Goal: Complete application form

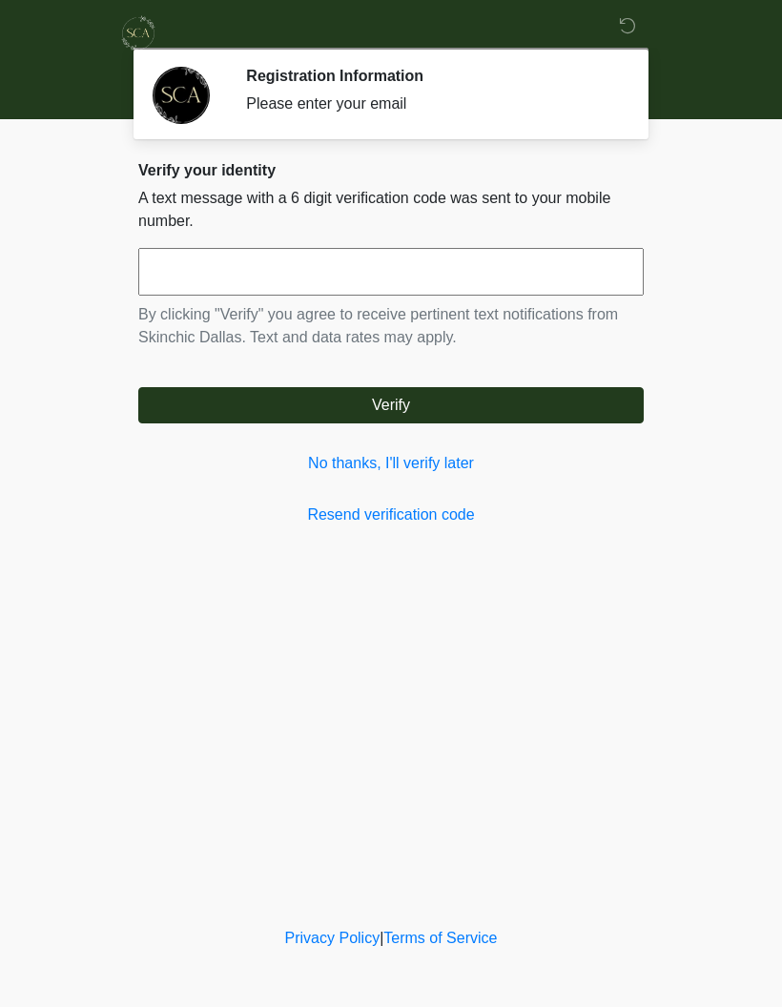
click at [414, 468] on link "No thanks, I'll verify later" at bounding box center [390, 463] width 505 height 23
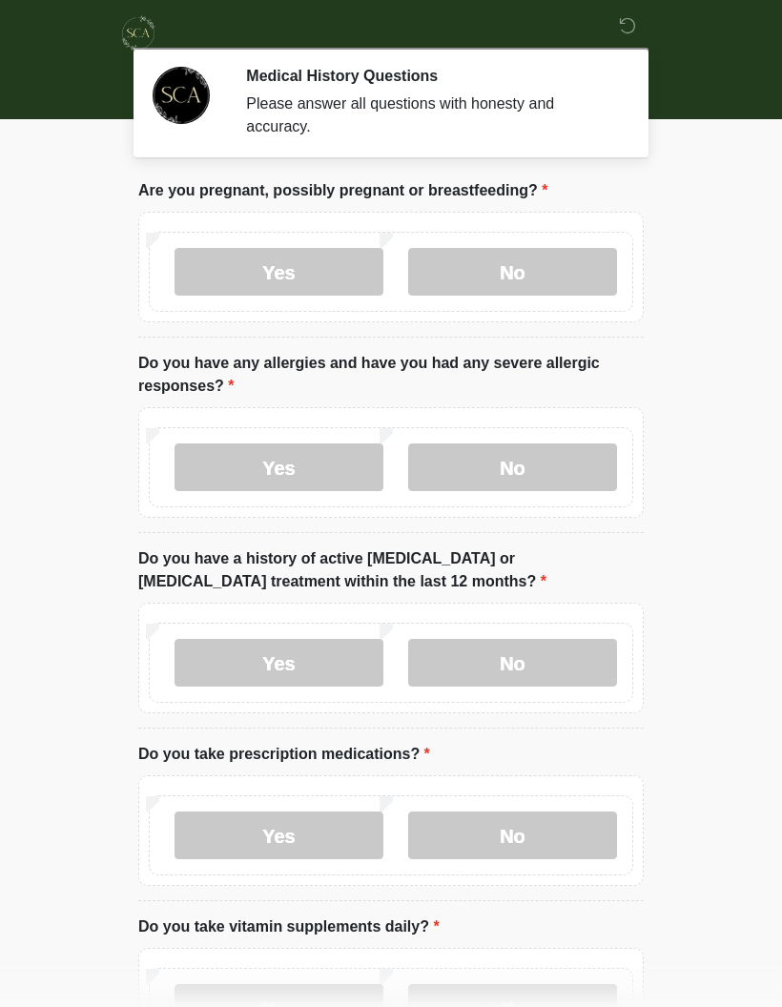
click at [553, 284] on label "No" at bounding box center [512, 272] width 209 height 48
click at [545, 474] on label "No" at bounding box center [512, 467] width 209 height 48
click at [549, 674] on label "No" at bounding box center [512, 663] width 209 height 48
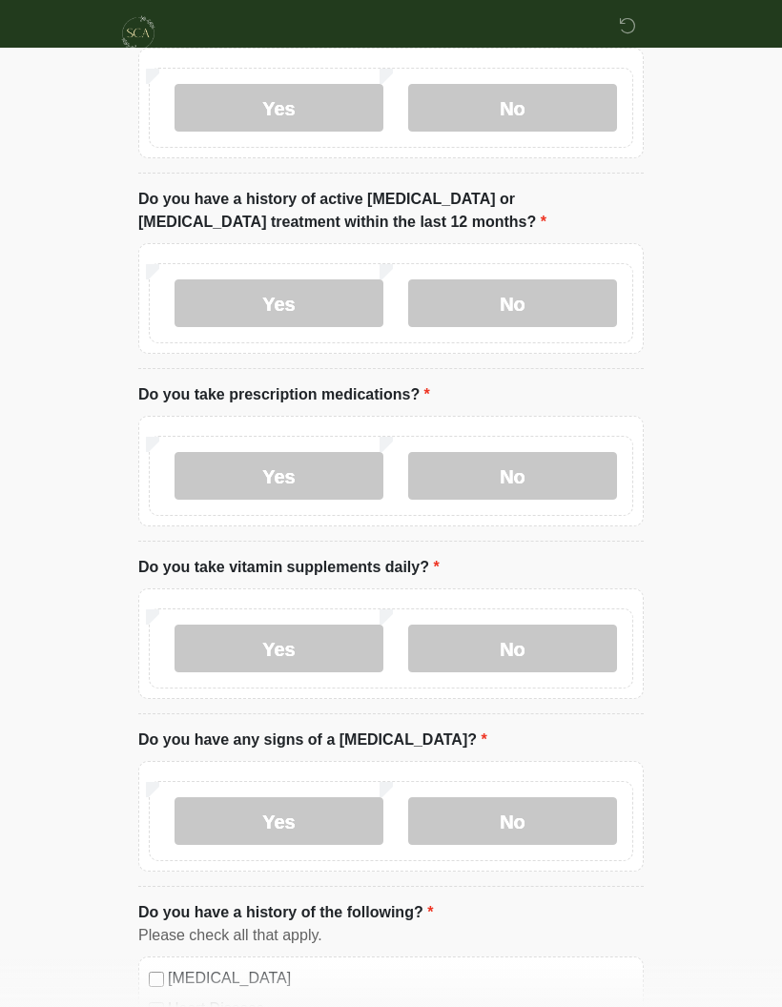
scroll to position [367, 0]
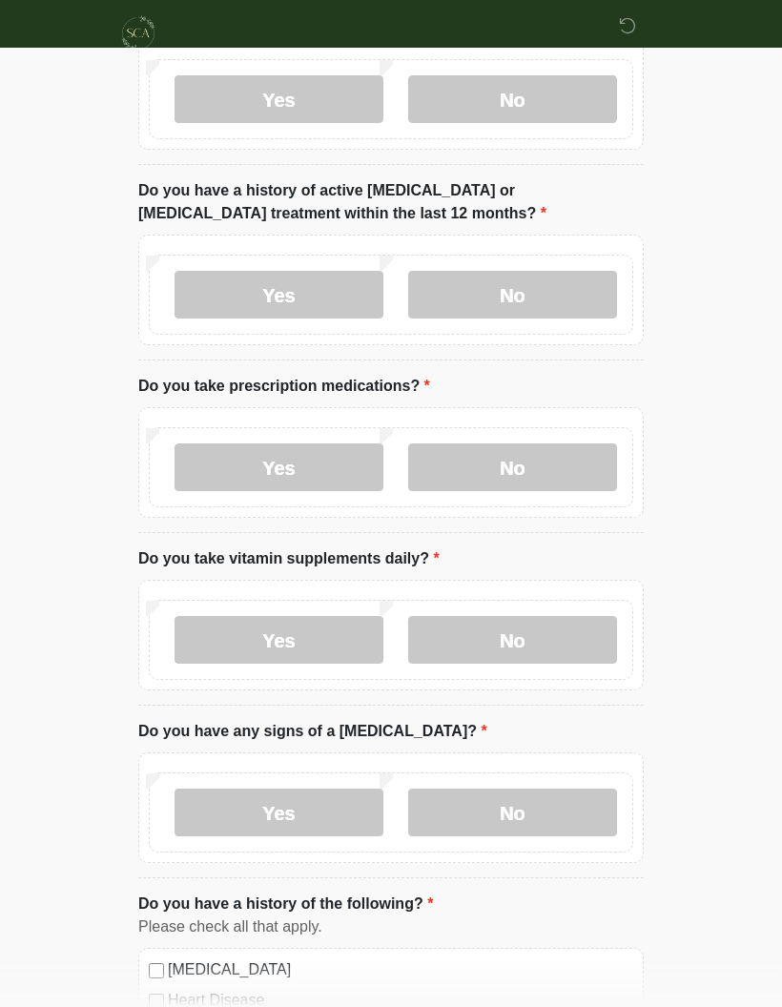
click at [318, 466] on label "Yes" at bounding box center [279, 467] width 209 height 48
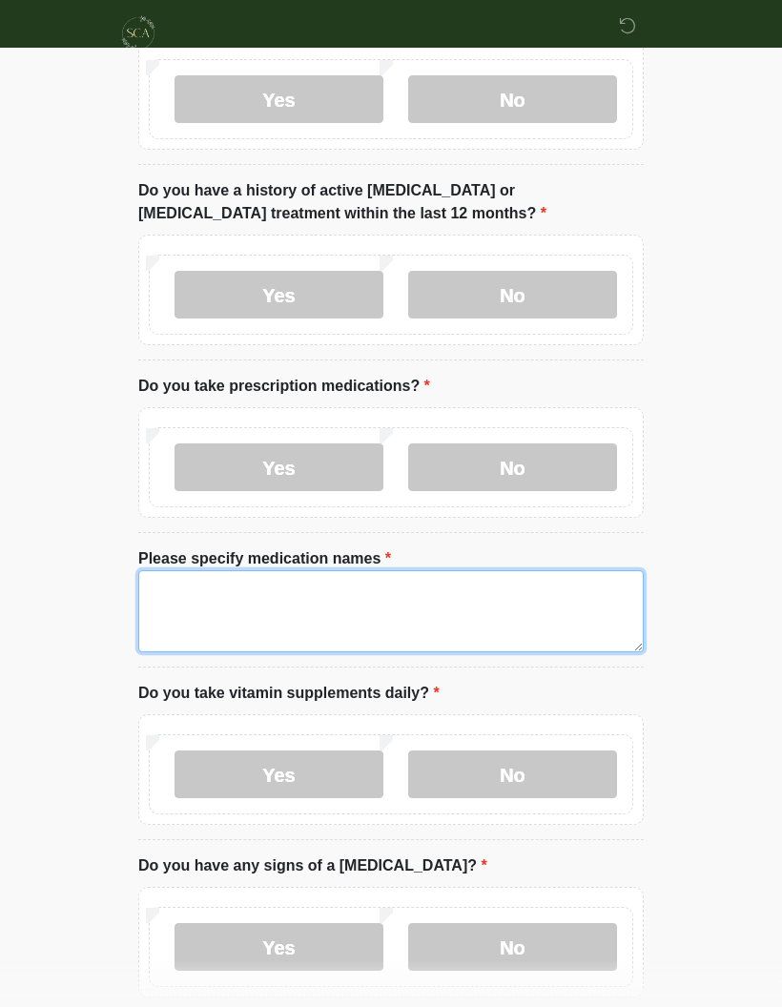
click at [353, 607] on textarea "Please specify medication names" at bounding box center [390, 611] width 505 height 82
type textarea "*********"
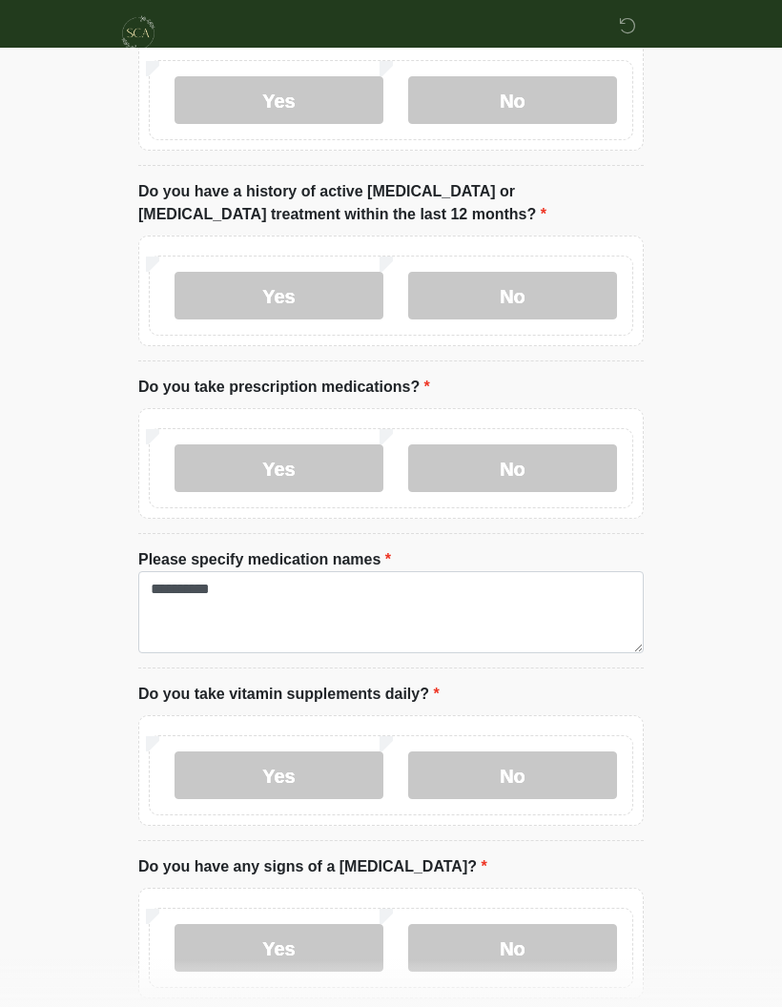
click at [553, 484] on label "No" at bounding box center [512, 468] width 209 height 48
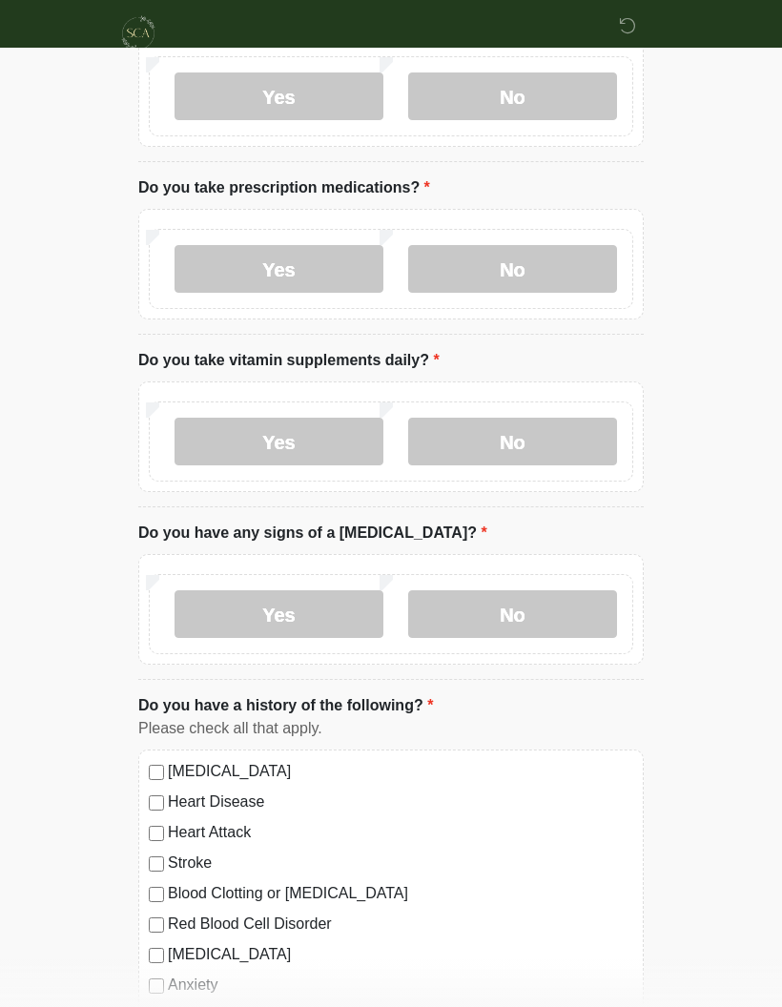
scroll to position [574, 0]
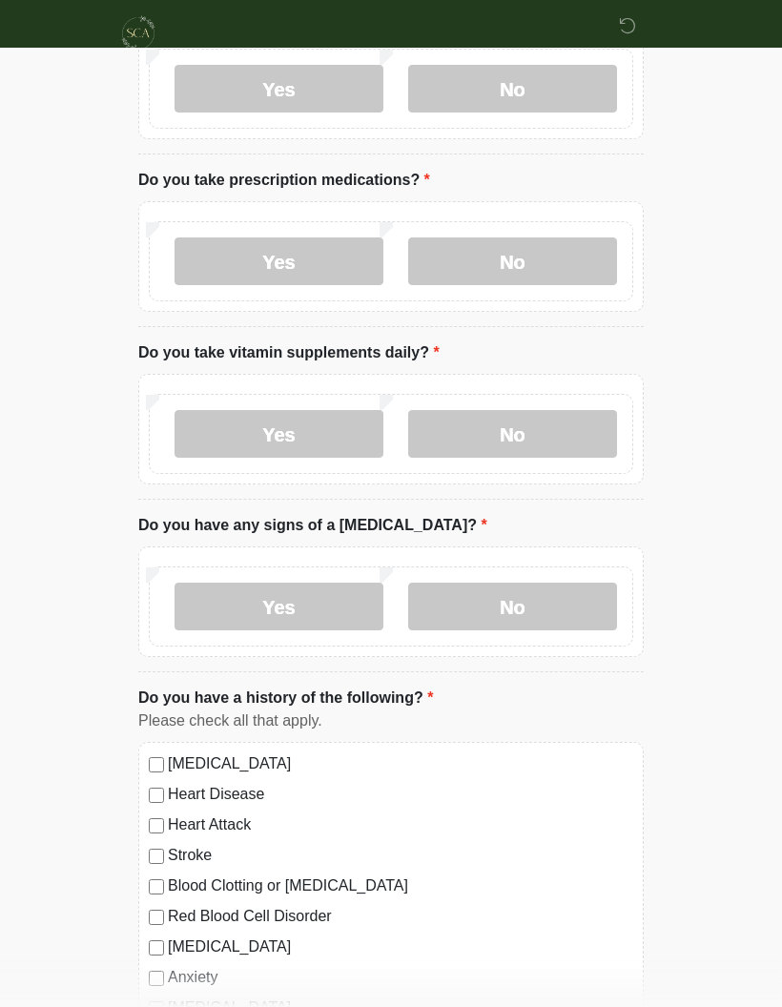
click at [578, 439] on label "No" at bounding box center [512, 434] width 209 height 48
click at [554, 603] on label "No" at bounding box center [512, 607] width 209 height 48
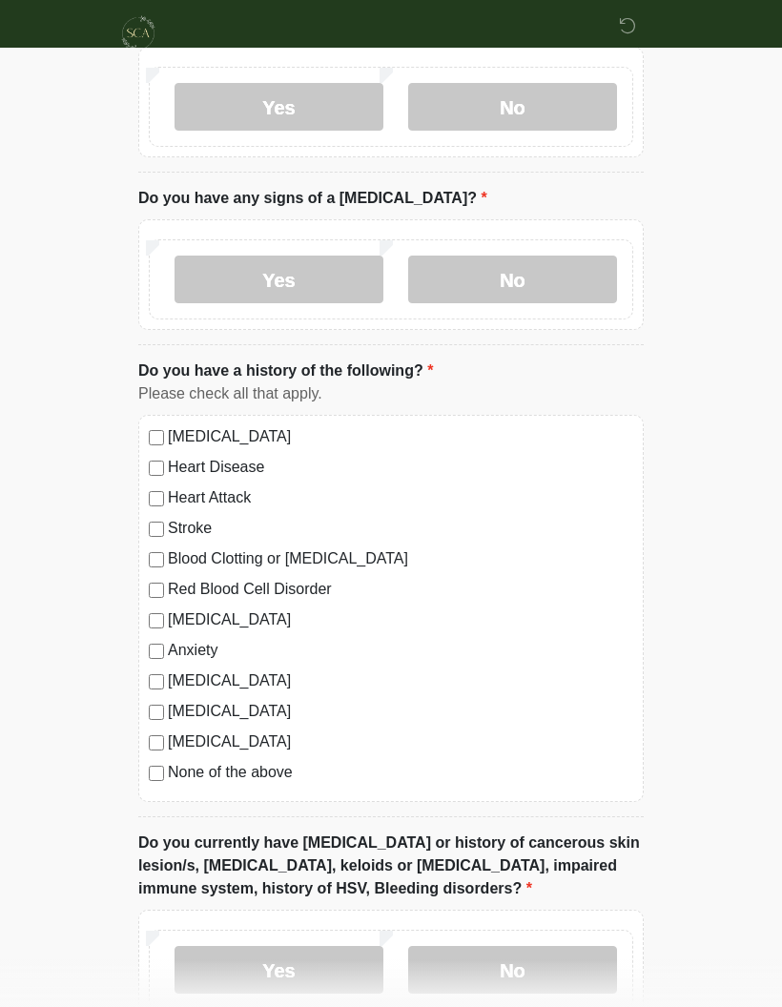
scroll to position [904, 0]
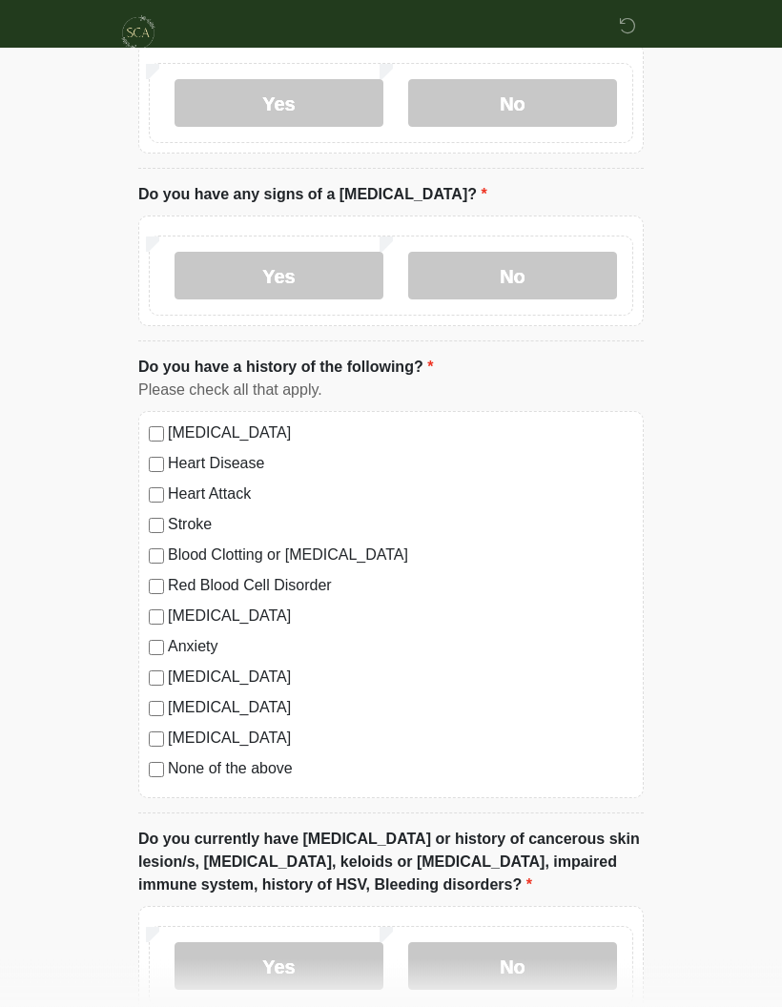
click at [161, 753] on div "[MEDICAL_DATA] Heart Disease Heart Attack Stroke Blood Clotting or [MEDICAL_DAT…" at bounding box center [390, 605] width 505 height 387
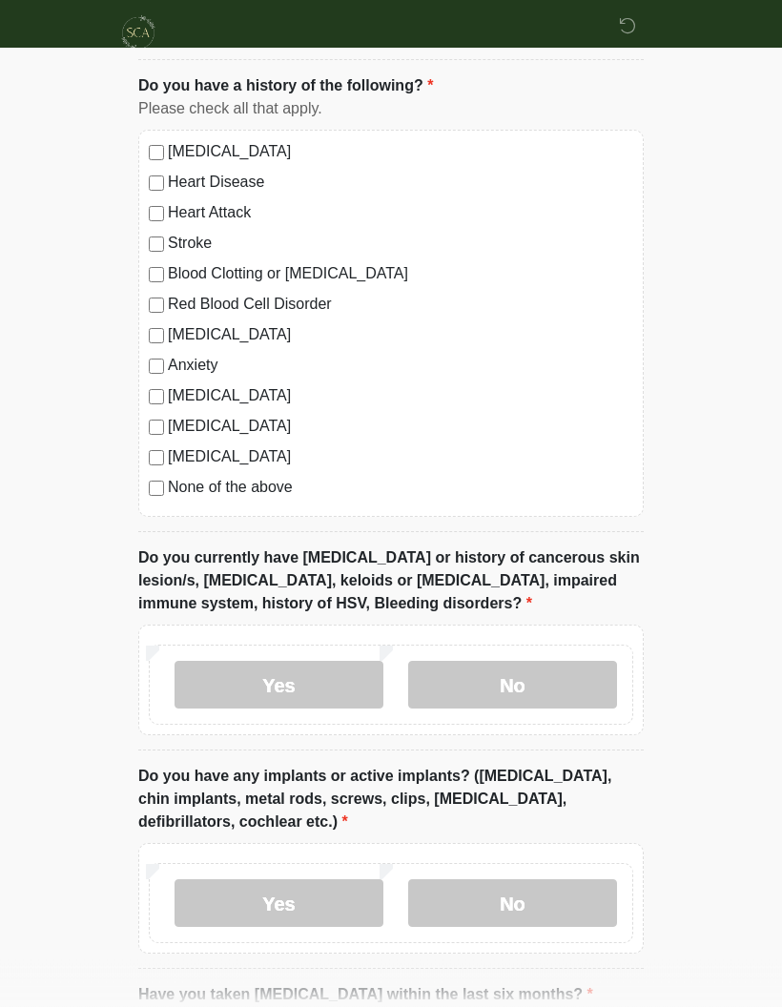
scroll to position [1186, 0]
click at [566, 679] on label "No" at bounding box center [512, 685] width 209 height 48
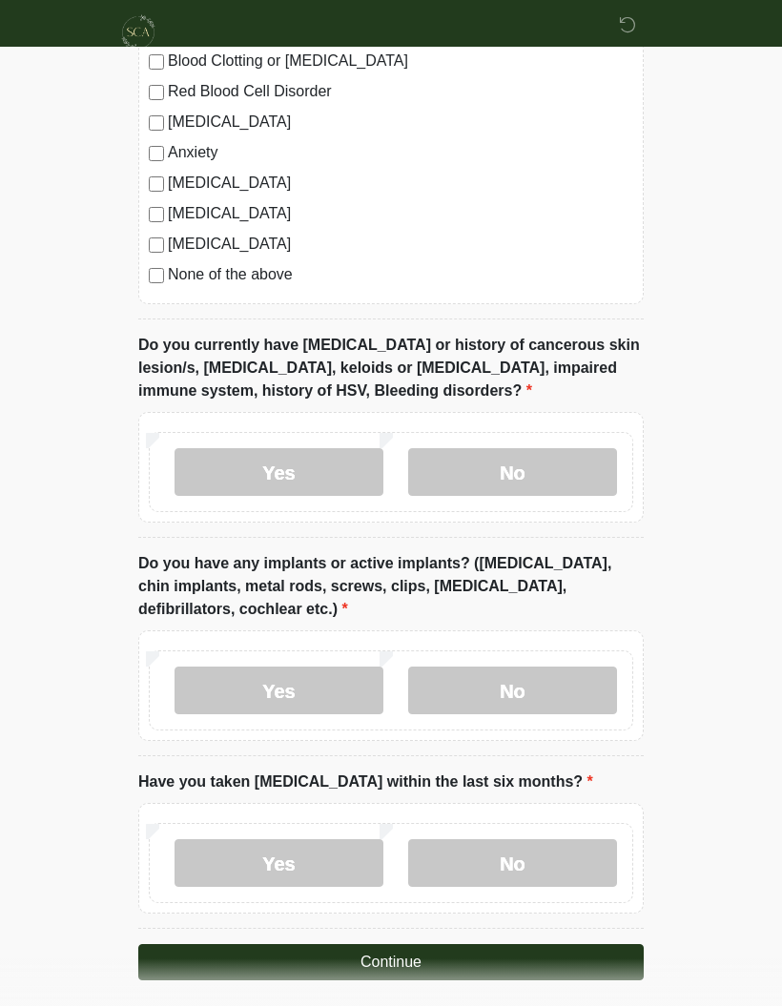
scroll to position [1394, 0]
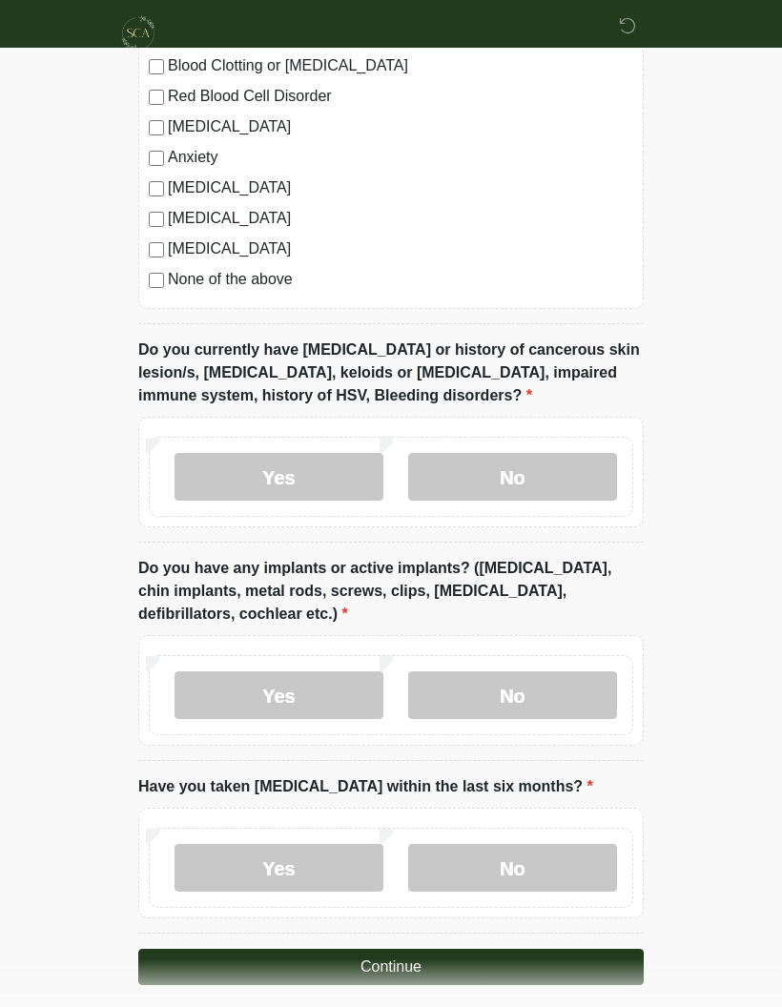
click at [529, 710] on label "No" at bounding box center [512, 695] width 209 height 48
click at [522, 867] on label "No" at bounding box center [512, 868] width 209 height 48
click at [514, 965] on button "Continue" at bounding box center [390, 967] width 505 height 36
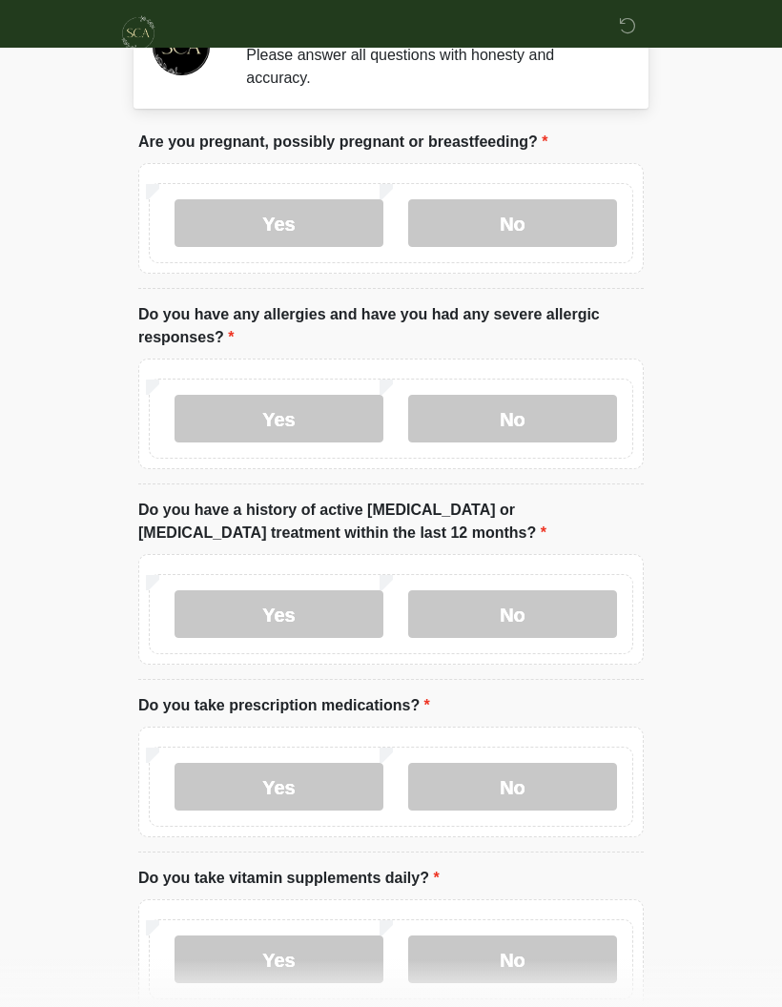
scroll to position [0, 0]
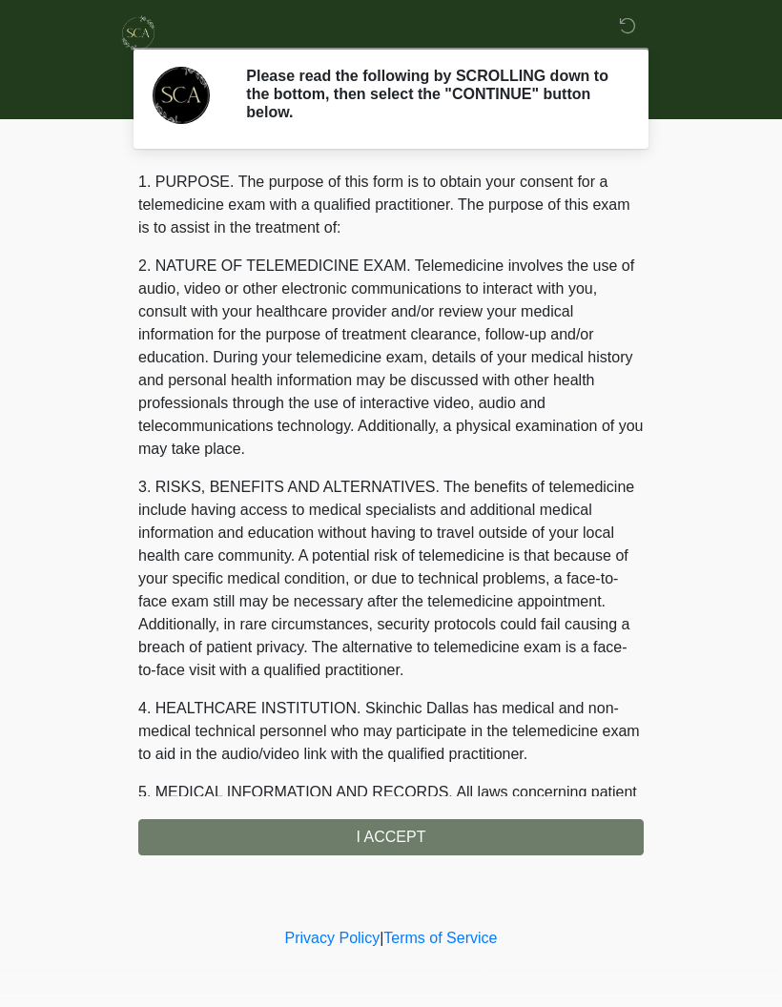
click at [383, 840] on div "1. PURPOSE. The purpose of this form is to obtain your consent for a telemedici…" at bounding box center [390, 513] width 505 height 685
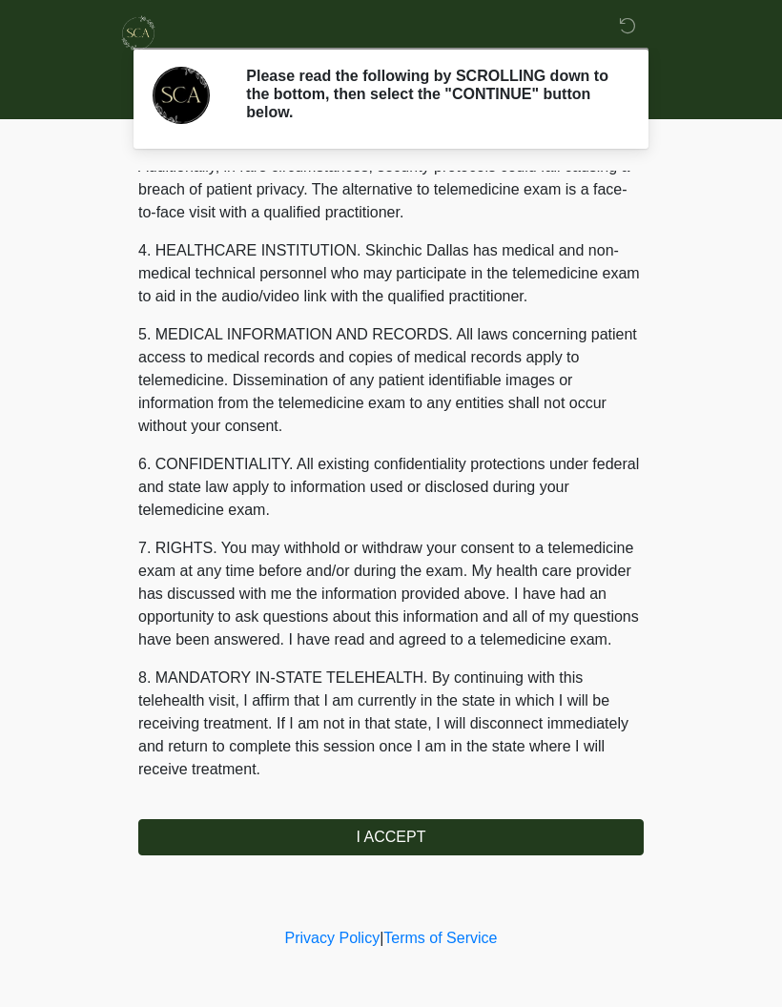
scroll to position [481, 0]
click at [341, 823] on button "I ACCEPT" at bounding box center [390, 837] width 505 height 36
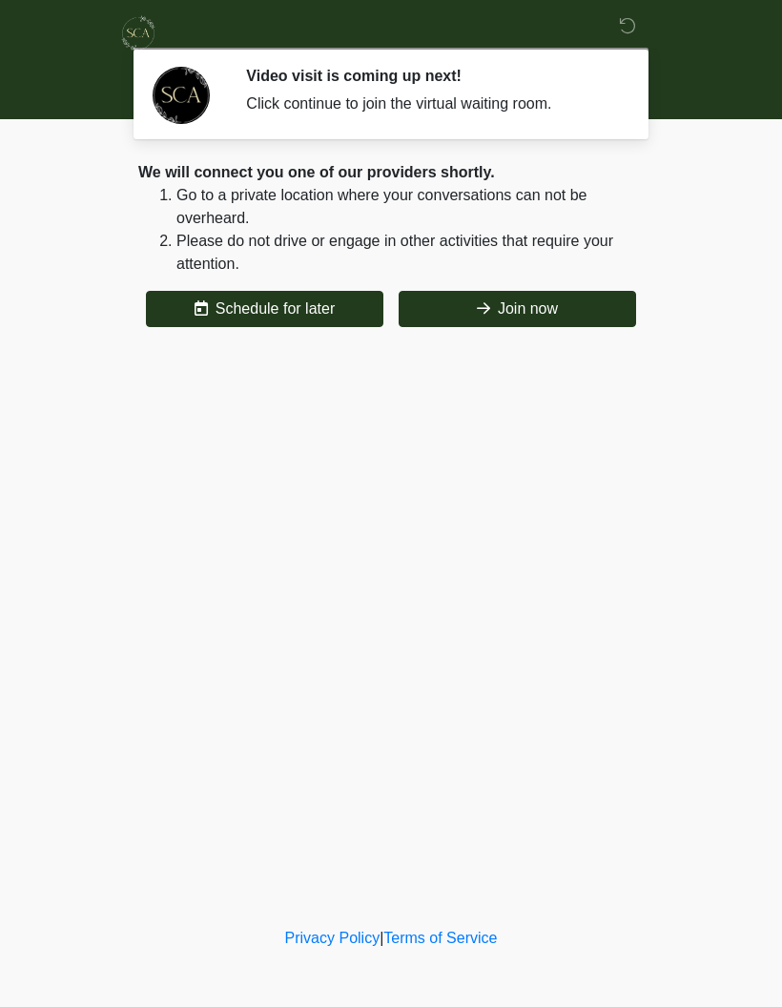
click at [517, 307] on button "Join now" at bounding box center [517, 309] width 237 height 36
